Goal: Information Seeking & Learning: Compare options

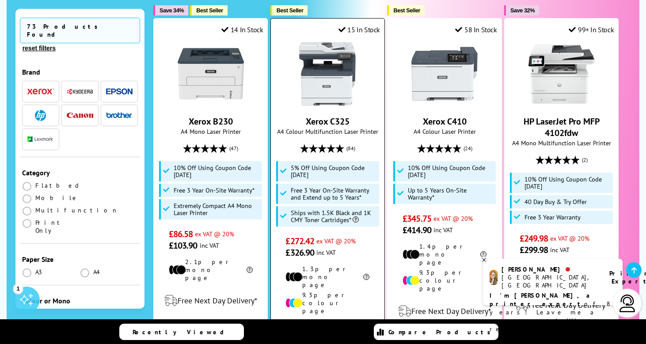
scroll to position [255, 0]
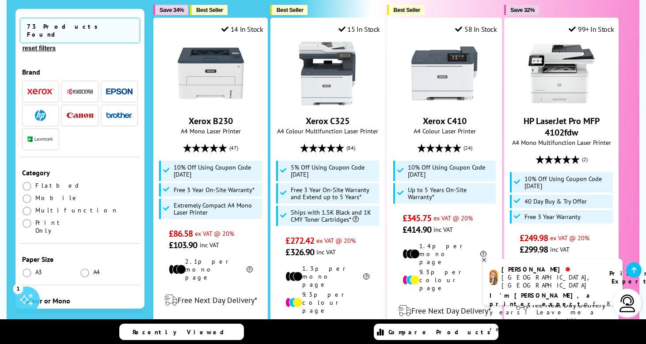
click at [120, 110] on button "button" at bounding box center [119, 116] width 32 height 12
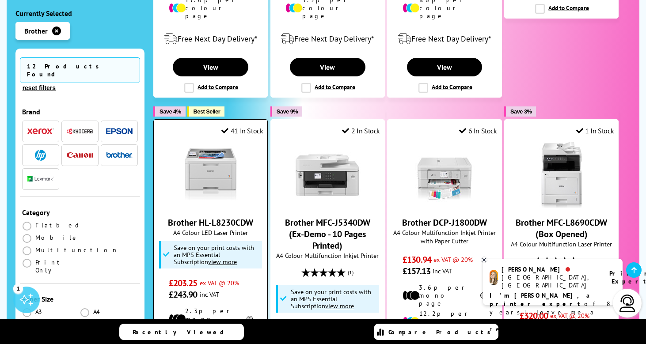
scroll to position [885, 0]
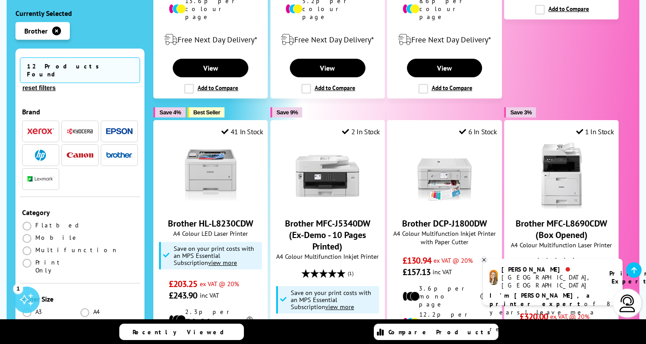
click at [57, 28] on icon "button" at bounding box center [56, 31] width 9 height 9
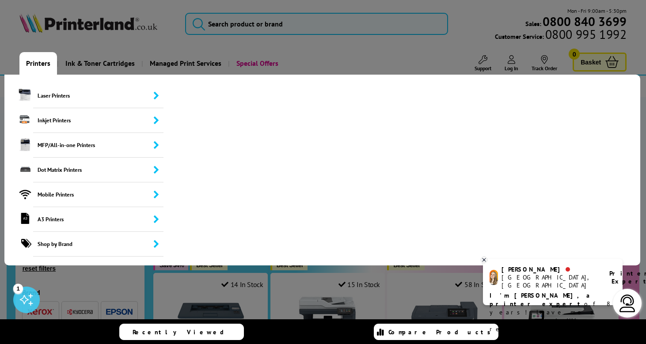
click at [36, 66] on link "Printers" at bounding box center [38, 63] width 38 height 23
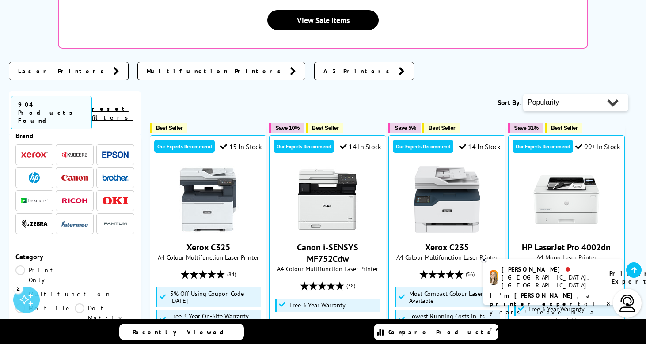
scroll to position [19, 0]
click at [115, 172] on span at bounding box center [115, 177] width 27 height 11
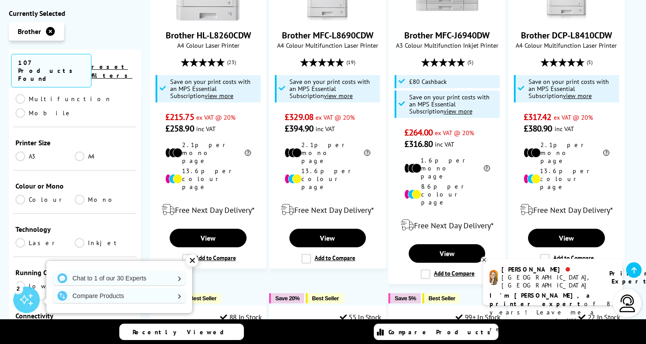
scroll to position [178, 0]
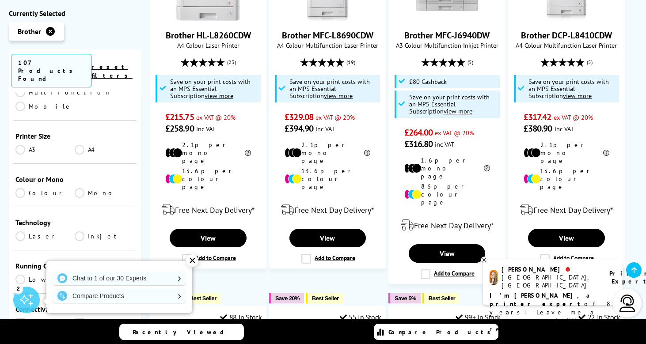
click at [80, 145] on link "A4" at bounding box center [104, 150] width 59 height 10
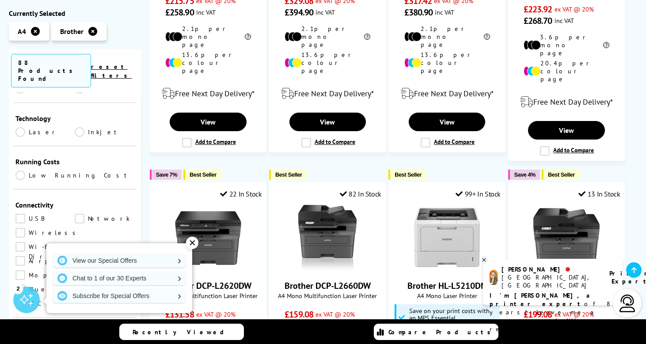
scroll to position [298, 0]
click at [193, 243] on div "✕" at bounding box center [192, 243] width 12 height 12
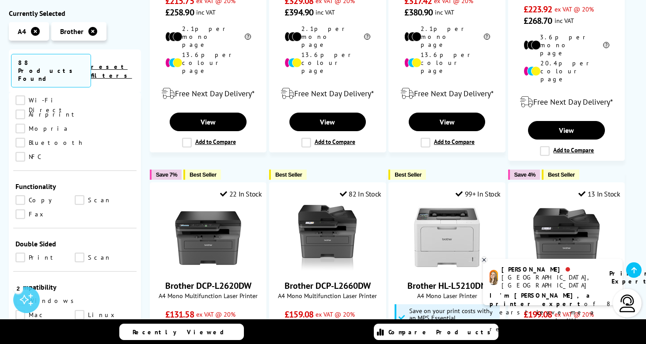
scroll to position [441, 0]
click at [22, 255] on link "Print" at bounding box center [44, 260] width 59 height 10
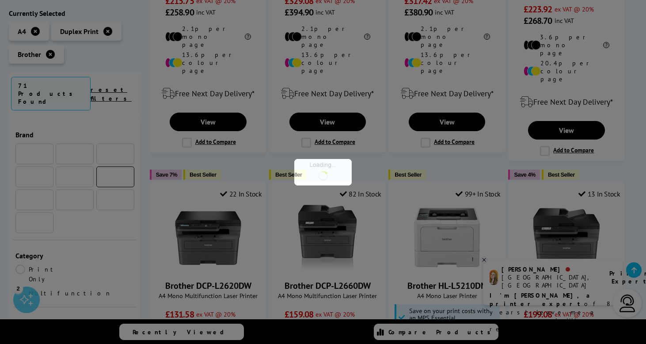
scroll to position [441, 0]
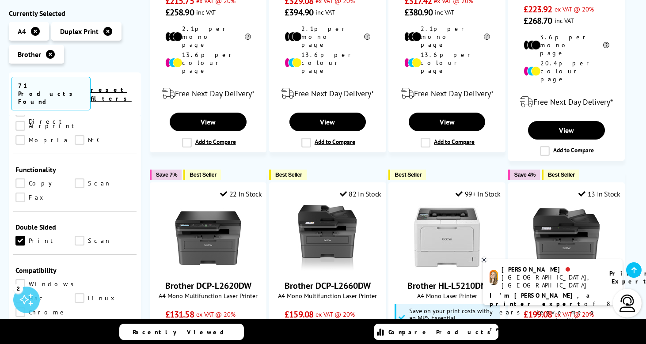
click at [108, 29] on icon at bounding box center [107, 31] width 9 height 9
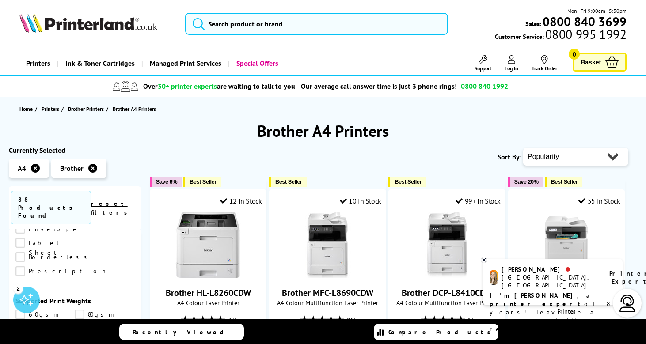
select select "Price Ascending"
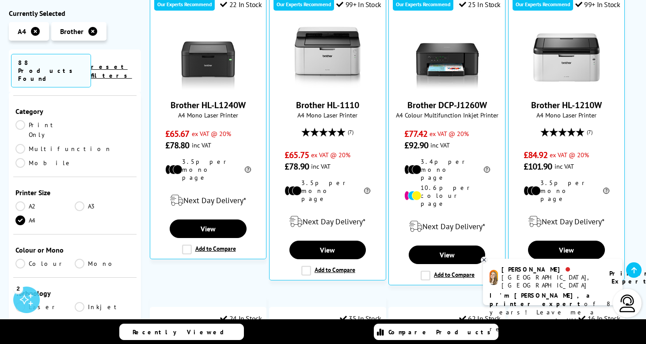
scroll to position [159, 0]
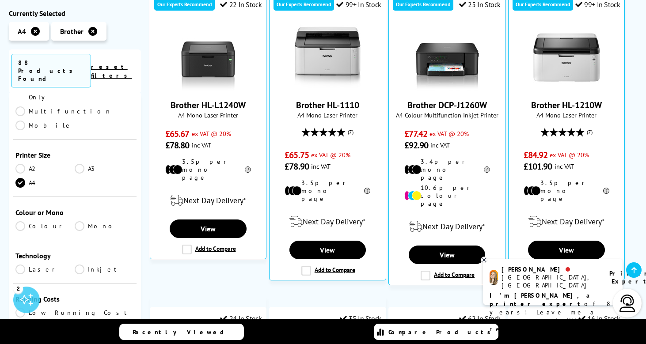
click at [18, 265] on link "Laser" at bounding box center [44, 270] width 59 height 10
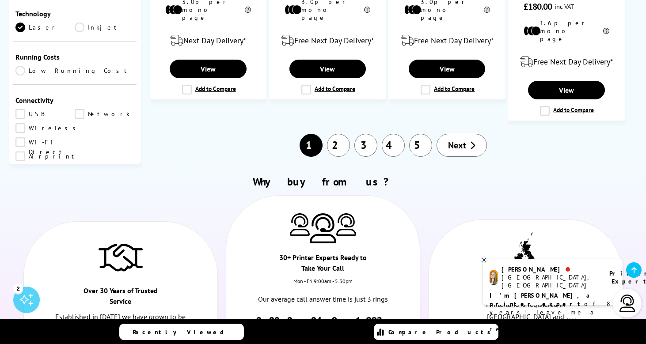
scroll to position [962, 0]
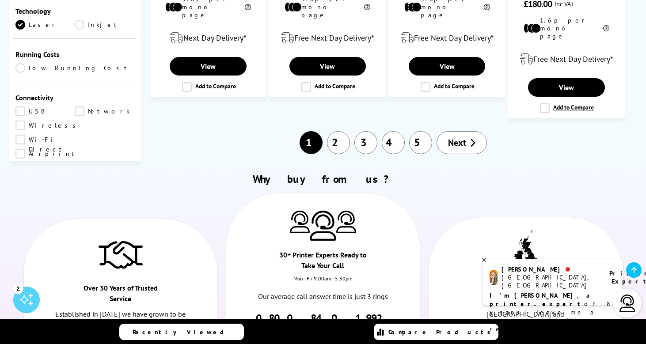
click at [342, 131] on link "2" at bounding box center [338, 142] width 23 height 23
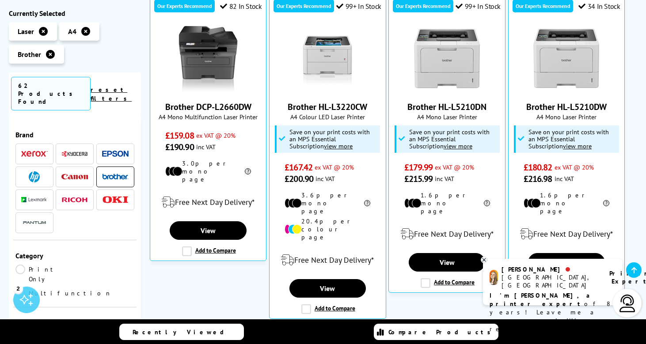
scroll to position [218, 0]
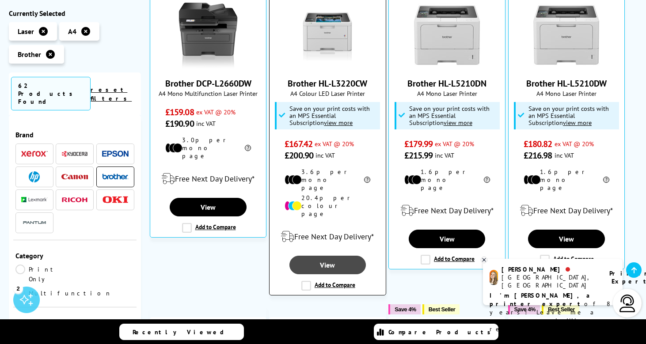
click at [329, 256] on link "View" at bounding box center [327, 265] width 76 height 19
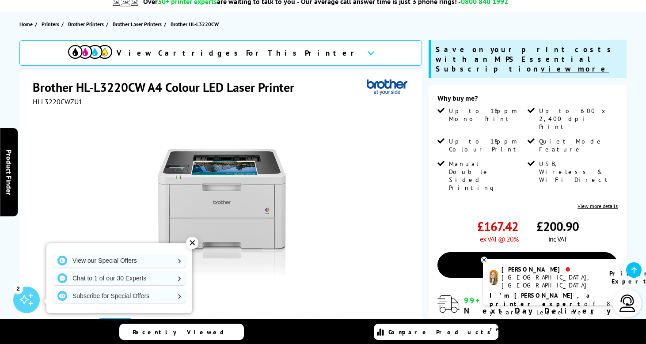
scroll to position [84, 0]
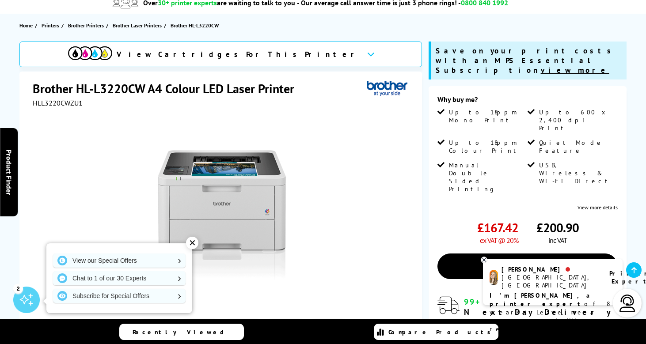
click at [367, 54] on icon at bounding box center [371, 54] width 8 height 5
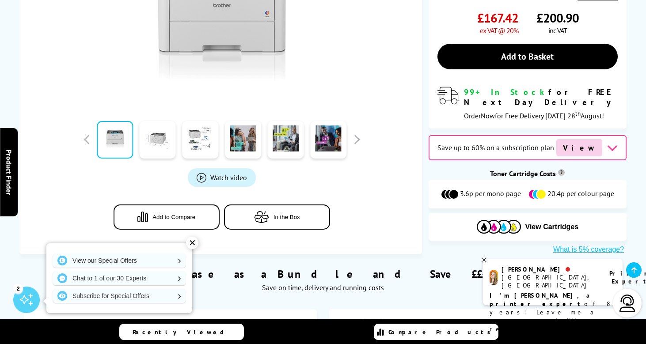
scroll to position [298, 0]
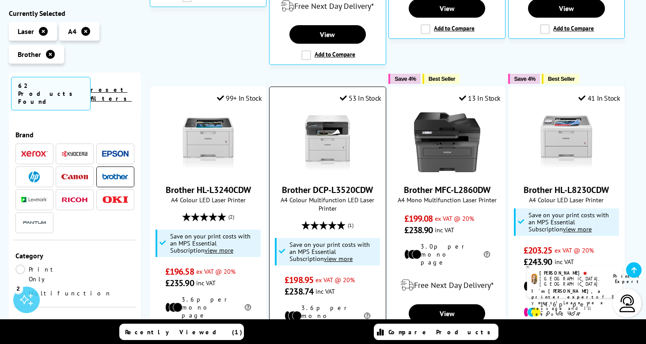
scroll to position [450, 0]
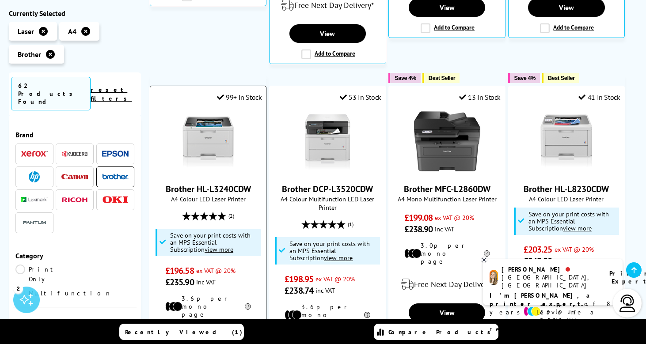
click at [210, 118] on img at bounding box center [208, 141] width 66 height 66
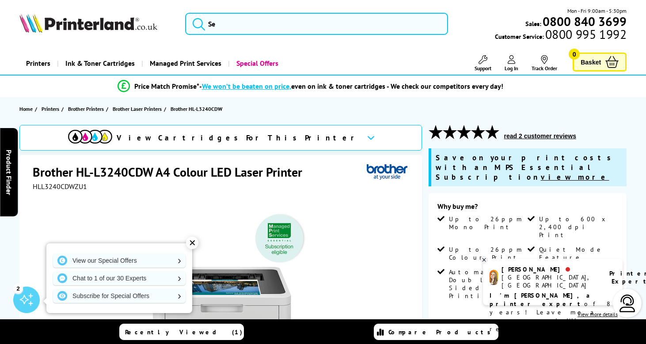
click at [113, 171] on h1 "Brother HL-L3240CDW A4 Colour LED Laser Printer" at bounding box center [172, 172] width 278 height 16
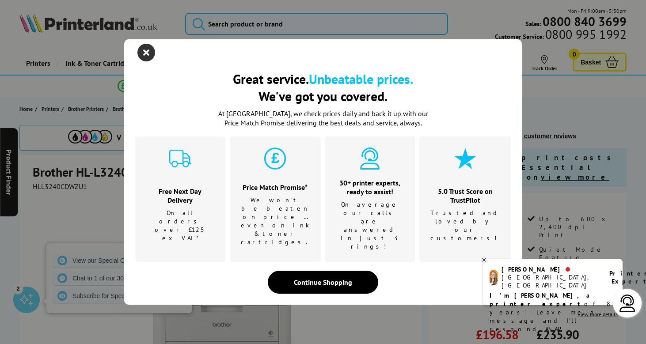
click at [149, 61] on icon "close modal" at bounding box center [146, 53] width 18 height 18
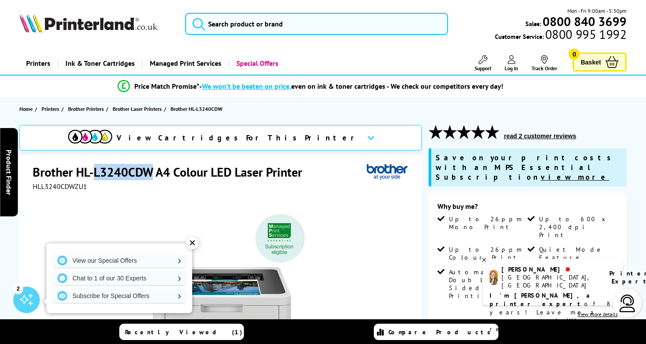
drag, startPoint x: 95, startPoint y: 172, endPoint x: 148, endPoint y: 173, distance: 53.9
click at [148, 173] on h1 "Brother HL-L3240CDW A4 Colour LED Laser Printer" at bounding box center [172, 172] width 278 height 16
copy h1 "L3240CDW"
